Goal: Information Seeking & Learning: Learn about a topic

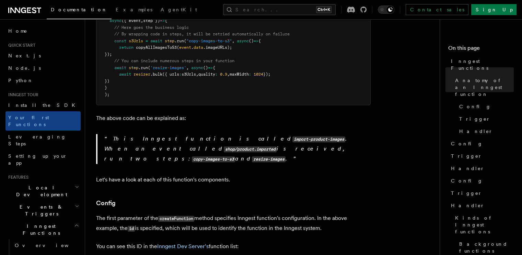
scroll to position [251, 0]
click at [142, 139] on p "This Inngest function is called import-product-images . When an event called sh…" at bounding box center [237, 149] width 266 height 30
click at [192, 156] on code "copy-images-to-s3" at bounding box center [213, 159] width 43 height 6
click at [205, 156] on code "copy-images-to-s3" at bounding box center [213, 159] width 43 height 6
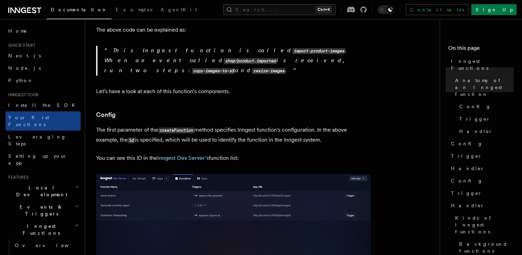
scroll to position [339, 0]
click at [124, 125] on p "The first parameter of the createFunction method specifies Inngest function's c…" at bounding box center [233, 135] width 275 height 20
click at [180, 125] on p "The first parameter of the createFunction method specifies Inngest function's c…" at bounding box center [233, 135] width 275 height 20
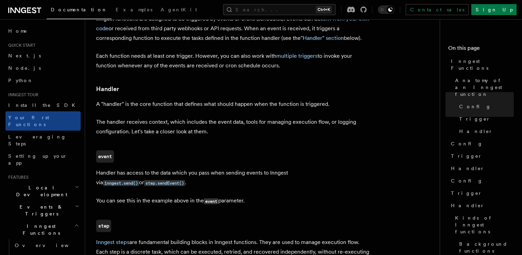
scroll to position [744, 0]
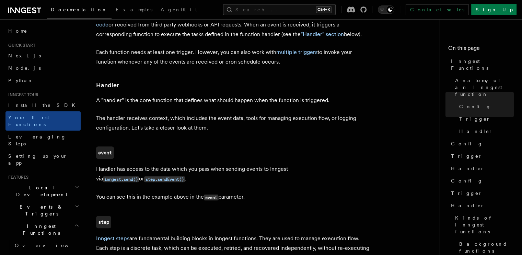
click at [180, 95] on p "A "handler" is the core function that defines what should happen when the funct…" at bounding box center [233, 100] width 275 height 10
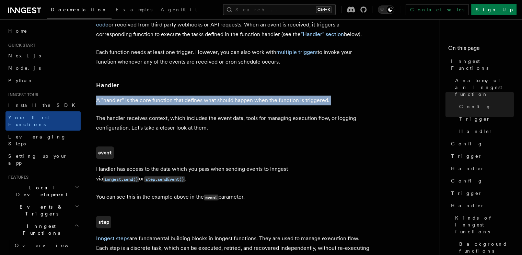
click at [180, 95] on p "A "handler" is the core function that defines what should happen when the funct…" at bounding box center [233, 100] width 275 height 10
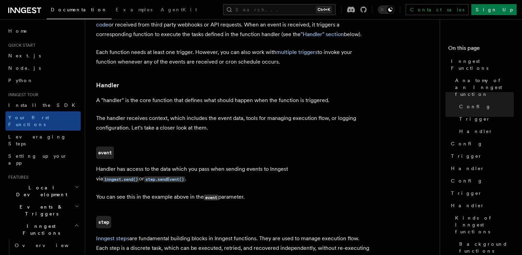
click at [213, 79] on article "Inngest tour Inngest Functions Inngest functions enable developers to run relia…" at bounding box center [265, 126] width 338 height 1681
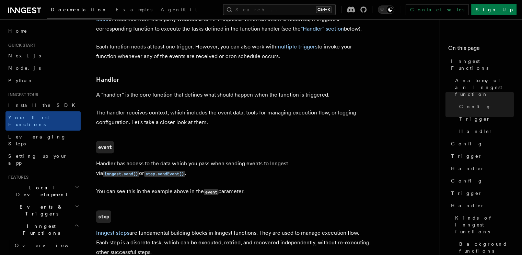
scroll to position [750, 0]
click at [158, 107] on p "The handler receives context, which includes the event data, tools for managing…" at bounding box center [233, 116] width 275 height 19
click at [171, 107] on p "The handler receives context, which includes the event data, tools for managing…" at bounding box center [233, 116] width 275 height 19
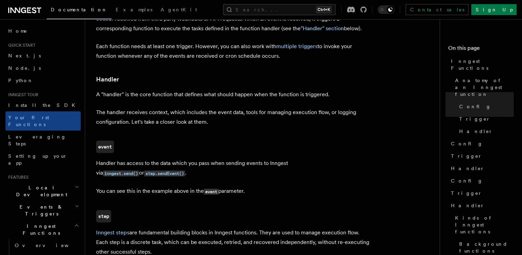
click at [206, 107] on p "The handler receives context, which includes the event data, tools for managing…" at bounding box center [233, 116] width 275 height 19
click at [242, 107] on p "The handler receives context, which includes the event data, tools for managing…" at bounding box center [233, 116] width 275 height 19
click at [269, 107] on p "The handler receives context, which includes the event data, tools for managing…" at bounding box center [233, 116] width 275 height 19
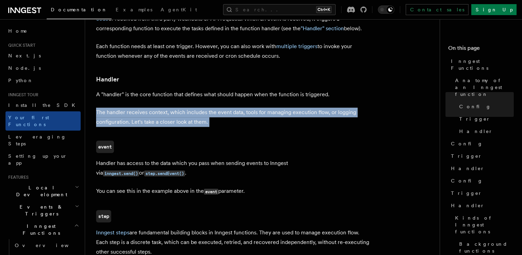
click at [269, 107] on p "The handler receives context, which includes the event data, tools for managing…" at bounding box center [233, 116] width 275 height 19
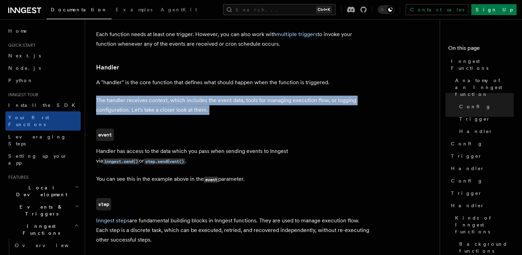
scroll to position [762, 0]
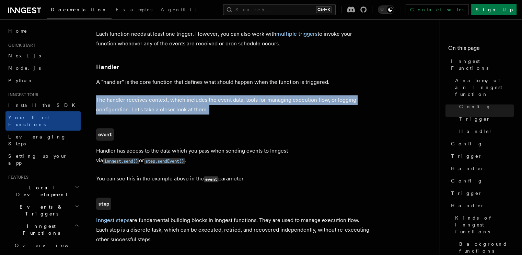
click at [235, 95] on p "The handler receives context, which includes the event data, tools for managing…" at bounding box center [233, 104] width 275 height 19
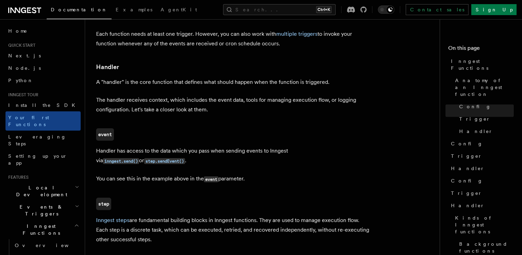
click at [196, 95] on p "The handler receives context, which includes the event data, tools for managing…" at bounding box center [233, 104] width 275 height 19
click at [217, 95] on p "The handler receives context, which includes the event data, tools for managing…" at bounding box center [233, 104] width 275 height 19
click at [240, 95] on p "The handler receives context, which includes the event data, tools for managing…" at bounding box center [233, 104] width 275 height 19
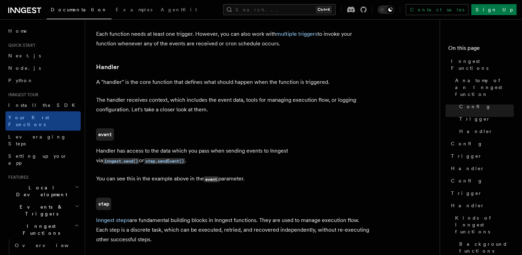
click at [247, 95] on p "The handler receives context, which includes the event data, tools for managing…" at bounding box center [233, 104] width 275 height 19
click at [265, 95] on p "The handler receives context, which includes the event data, tools for managing…" at bounding box center [233, 104] width 275 height 19
click at [321, 95] on p "The handler receives context, which includes the event data, tools for managing…" at bounding box center [233, 104] width 275 height 19
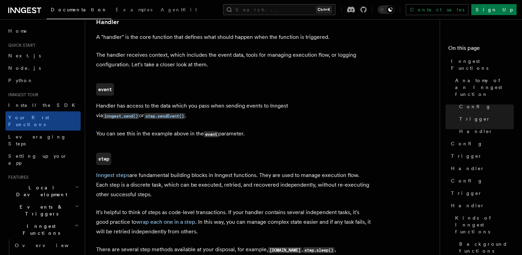
scroll to position [808, 0]
click at [151, 101] on p "Handler has access to the data which you pass when sending events to Inngest vi…" at bounding box center [233, 111] width 275 height 20
click at [168, 101] on p "Handler has access to the data which you pass when sending events to Inngest vi…" at bounding box center [233, 111] width 275 height 20
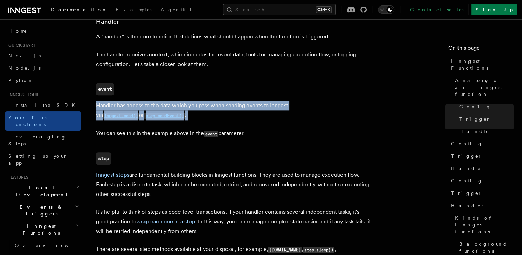
click at [168, 101] on p "Handler has access to the data which you pass when sending events to Inngest vi…" at bounding box center [233, 111] width 275 height 20
click at [182, 101] on p "Handler has access to the data which you pass when sending events to Inngest vi…" at bounding box center [233, 111] width 275 height 20
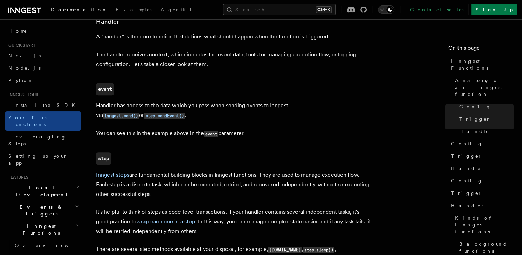
click at [151, 101] on p "Handler has access to the data which you pass when sending events to Inngest vi…" at bounding box center [233, 111] width 275 height 20
click at [170, 101] on p "Handler has access to the data which you pass when sending events to Inngest vi…" at bounding box center [233, 111] width 275 height 20
click at [180, 101] on p "Handler has access to the data which you pass when sending events to Inngest vi…" at bounding box center [233, 111] width 275 height 20
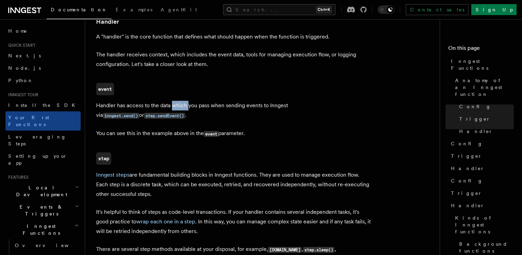
click at [180, 101] on p "Handler has access to the data which you pass when sending events to Inngest vi…" at bounding box center [233, 111] width 275 height 20
click at [226, 101] on p "Handler has access to the data which you pass when sending events to Inngest vi…" at bounding box center [233, 111] width 275 height 20
click at [265, 101] on p "Handler has access to the data which you pass when sending events to Inngest vi…" at bounding box center [233, 111] width 275 height 20
drag, startPoint x: 265, startPoint y: 80, endPoint x: 283, endPoint y: 76, distance: 18.5
click at [283, 101] on p "Handler has access to the data which you pass when sending events to Inngest vi…" at bounding box center [233, 111] width 275 height 20
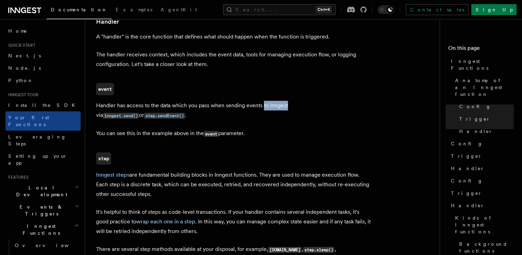
click at [283, 101] on p "Handler has access to the data which you pass when sending events to Inngest vi…" at bounding box center [233, 111] width 275 height 20
click at [337, 101] on p "Handler has access to the data which you pass when sending events to Inngest vi…" at bounding box center [233, 111] width 275 height 20
click at [156, 101] on p "Handler has access to the data which you pass when sending events to Inngest vi…" at bounding box center [233, 111] width 275 height 20
click at [150, 101] on p "Handler has access to the data which you pass when sending events to Inngest vi…" at bounding box center [233, 111] width 275 height 20
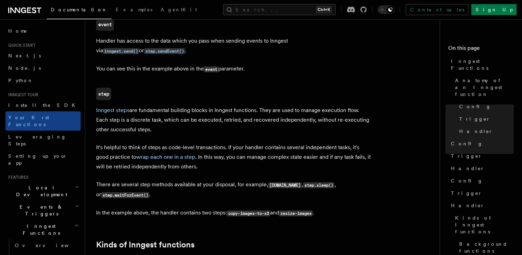
scroll to position [874, 0]
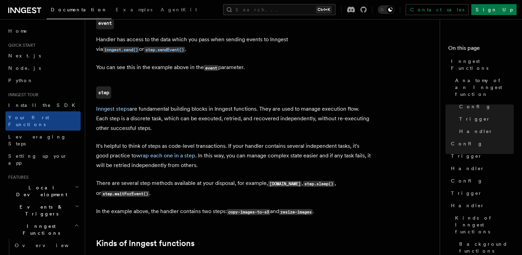
click at [164, 104] on p "Inngest steps are fundamental building blocks in Inngest functions. They are us…" at bounding box center [233, 118] width 275 height 29
click at [160, 104] on p "Inngest steps are fundamental building blocks in Inngest functions. They are us…" at bounding box center [233, 118] width 275 height 29
click at [181, 104] on p "Inngest steps are fundamental building blocks in Inngest functions. They are us…" at bounding box center [233, 118] width 275 height 29
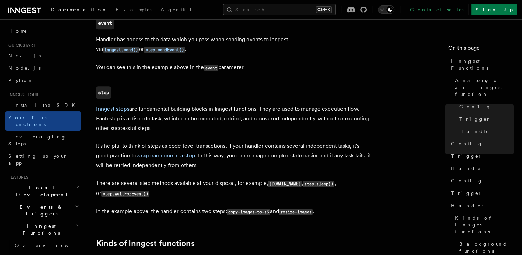
click at [233, 104] on p "Inngest steps are fundamental building blocks in Inngest functions. They are us…" at bounding box center [233, 118] width 275 height 29
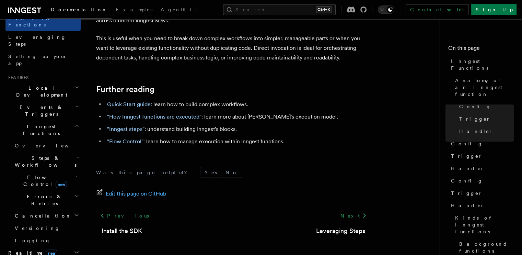
scroll to position [100, 0]
click at [77, 154] on icon "button" at bounding box center [78, 156] width 3 height 5
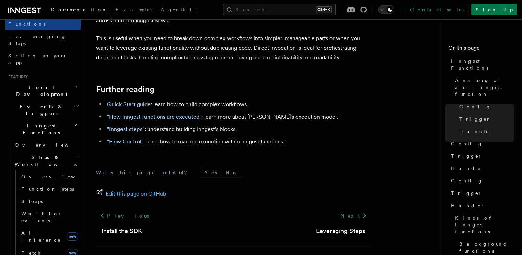
click at [77, 154] on icon "button" at bounding box center [78, 156] width 3 height 5
click at [127, 101] on link "Quick Start guide" at bounding box center [129, 104] width 44 height 7
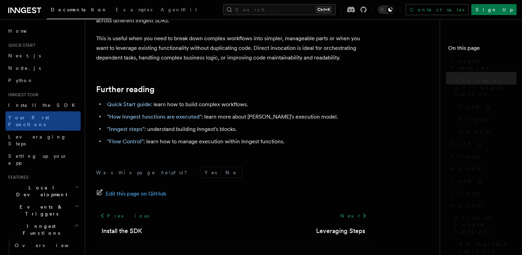
scroll to position [1408, 0]
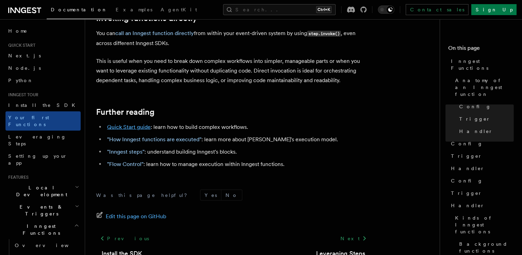
click at [121, 124] on link "Quick Start guide" at bounding box center [129, 127] width 44 height 7
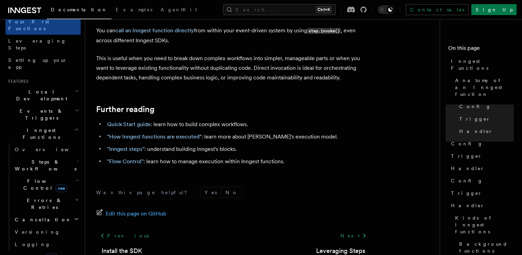
scroll to position [104, 0]
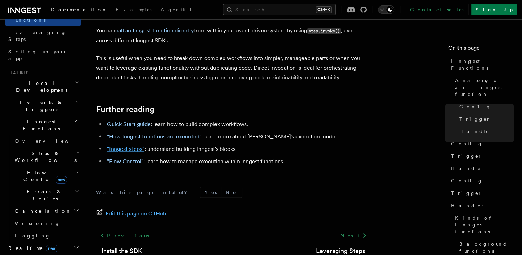
click at [133, 146] on link ""Inngest steps"" at bounding box center [125, 149] width 37 height 7
click at [131, 158] on link ""Flow Control"" at bounding box center [125, 161] width 36 height 7
